Goal: Task Accomplishment & Management: Manage account settings

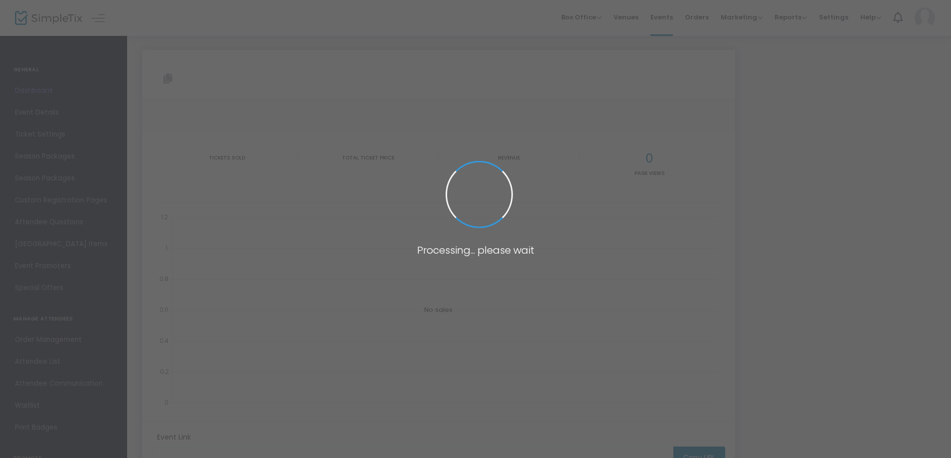
type input "https://www.simpletix.com/e/holiday-craft-show-saturday-november-8-202-tickets-…"
